Goal: Task Accomplishment & Management: Manage account settings

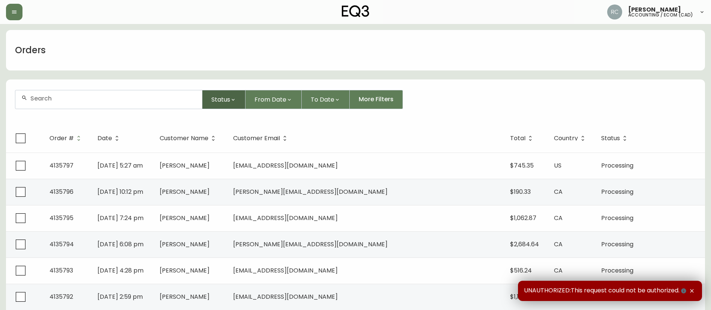
click at [219, 103] on span "Status" at bounding box center [220, 99] width 19 height 9
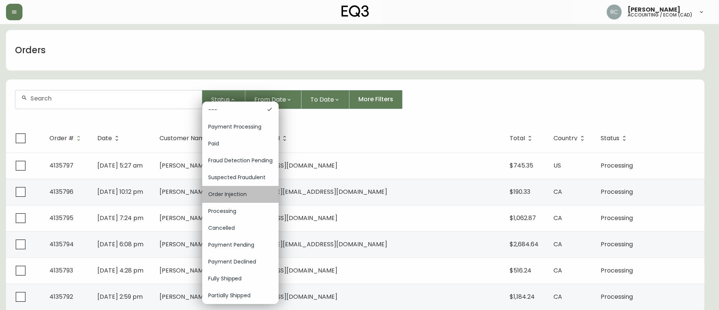
click at [237, 194] on span "Order Injection" at bounding box center [240, 194] width 64 height 8
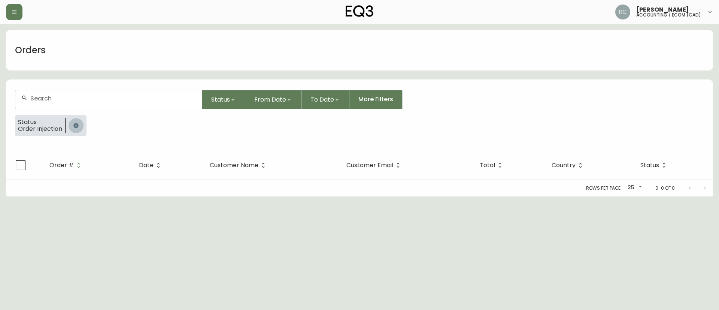
click at [76, 124] on icon "button" at bounding box center [75, 125] width 5 height 5
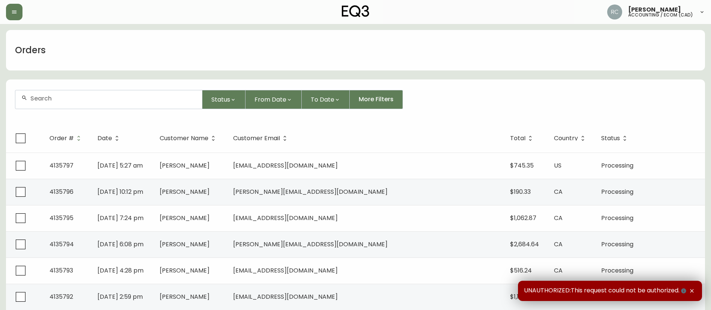
click at [70, 98] on input "text" at bounding box center [113, 98] width 166 height 7
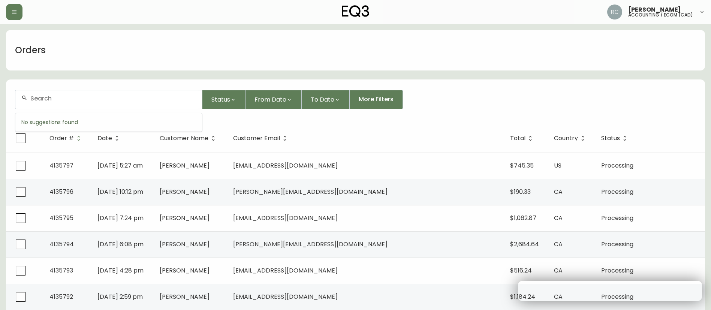
paste input "4135536"
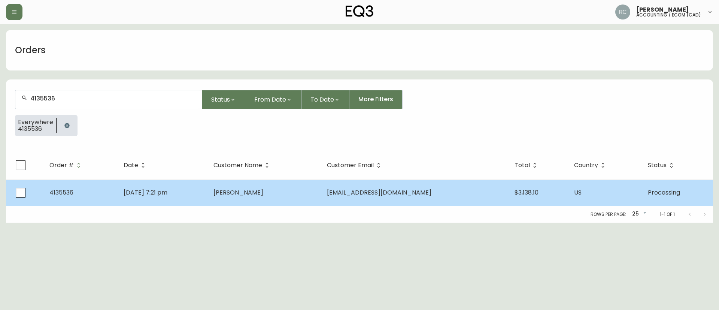
type input "4135536"
click at [208, 197] on td "Sep 25 2025, 7:21 pm" at bounding box center [163, 192] width 90 height 26
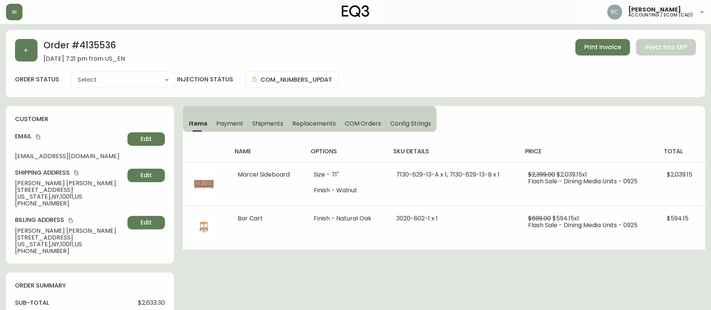
type input "Processing"
select select "PROCESSING"
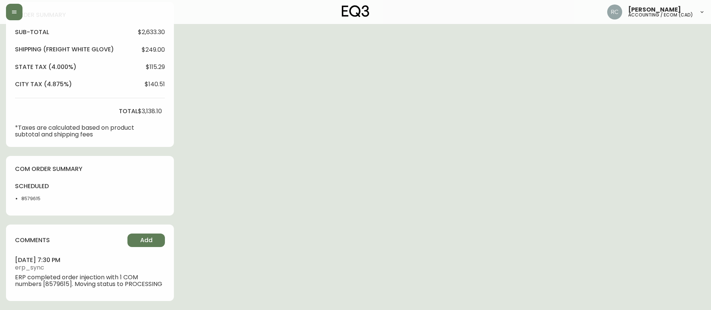
click at [21, 199] on li "8579615" at bounding box center [39, 198] width 37 height 7
click at [25, 200] on li "8579615" at bounding box center [39, 198] width 37 height 7
copy li "8579615"
